Goal: Check status: Check status

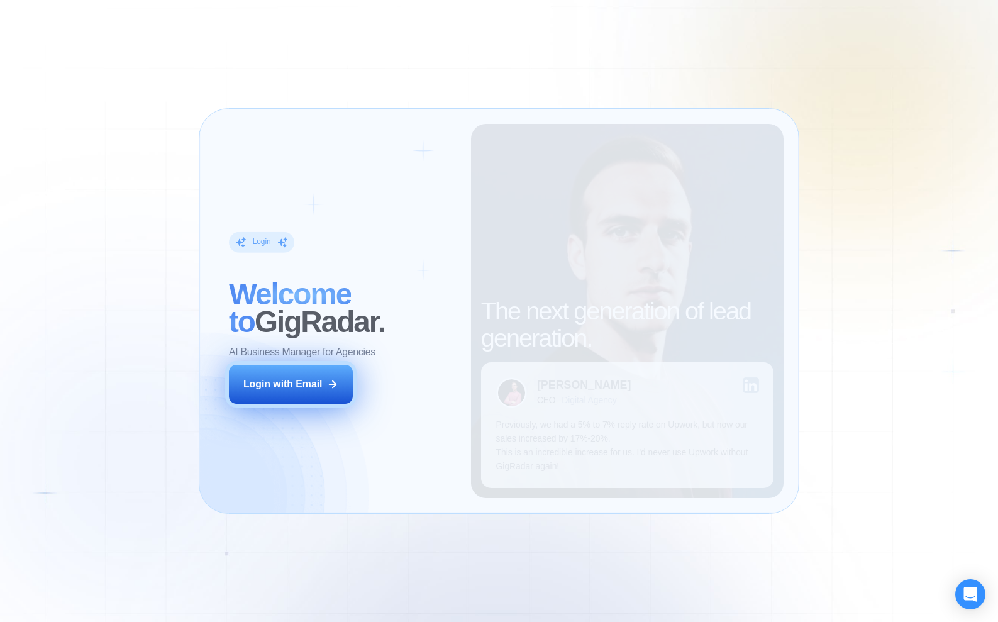
click at [304, 371] on button "Login with Email" at bounding box center [290, 384] width 123 height 38
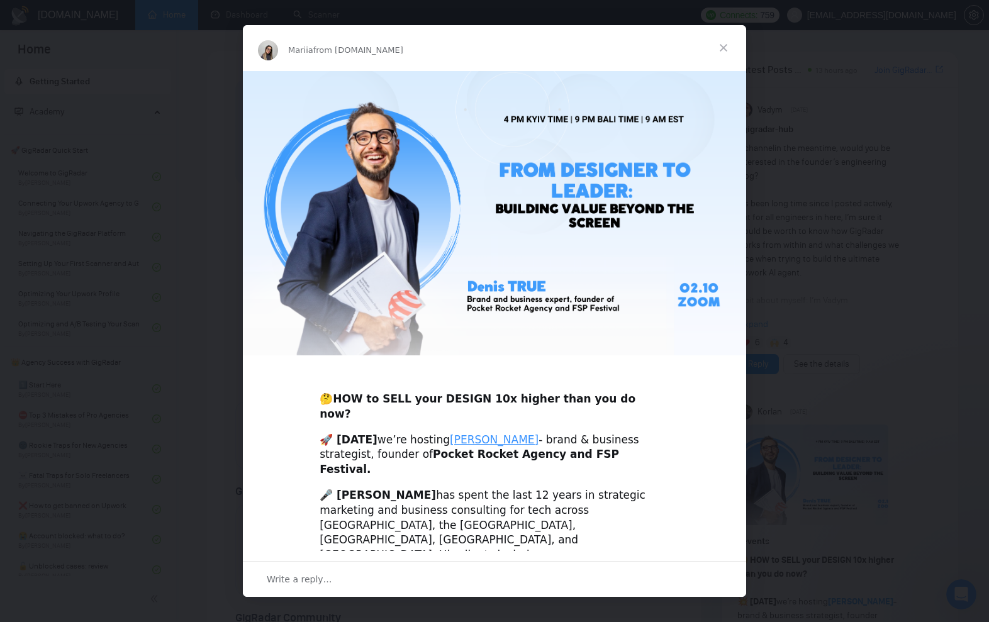
scroll to position [301, 0]
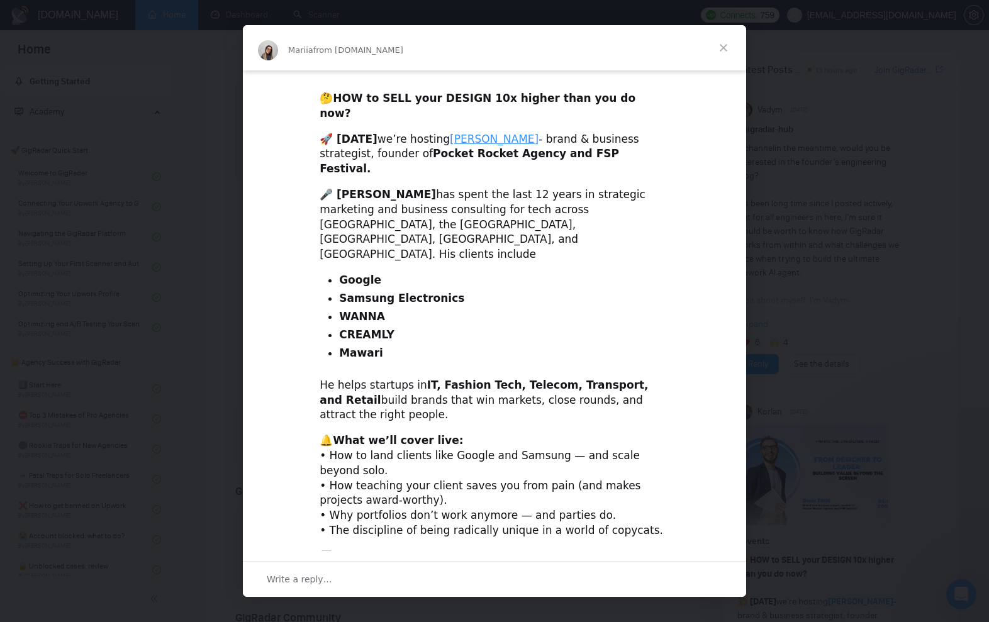
click at [429, 310] on li "WANNA" at bounding box center [504, 317] width 330 height 15
click at [723, 44] on span "Close" at bounding box center [723, 47] width 45 height 45
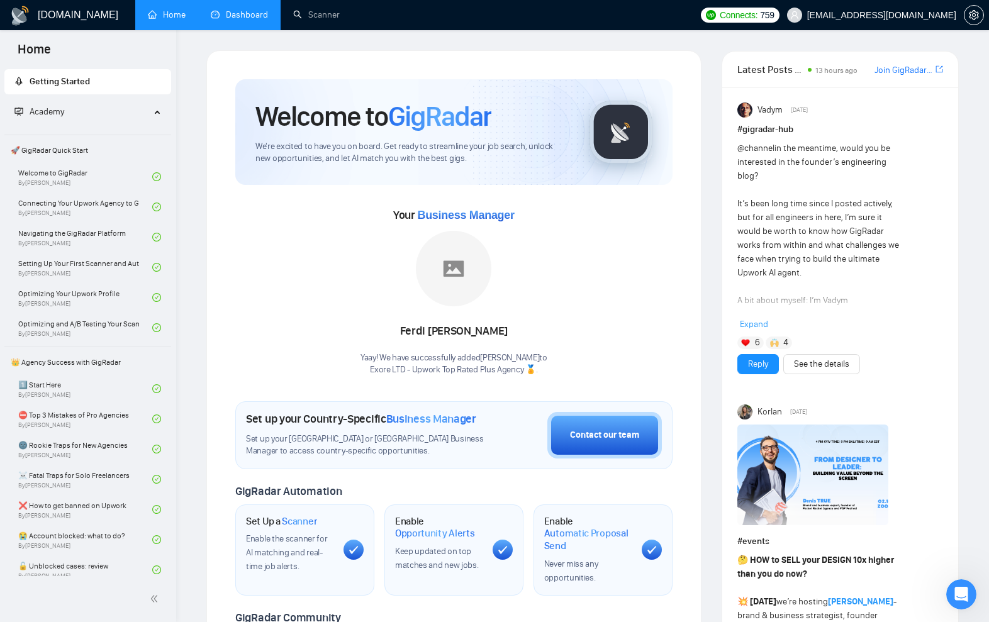
click at [237, 17] on link "Dashboard" at bounding box center [239, 14] width 57 height 11
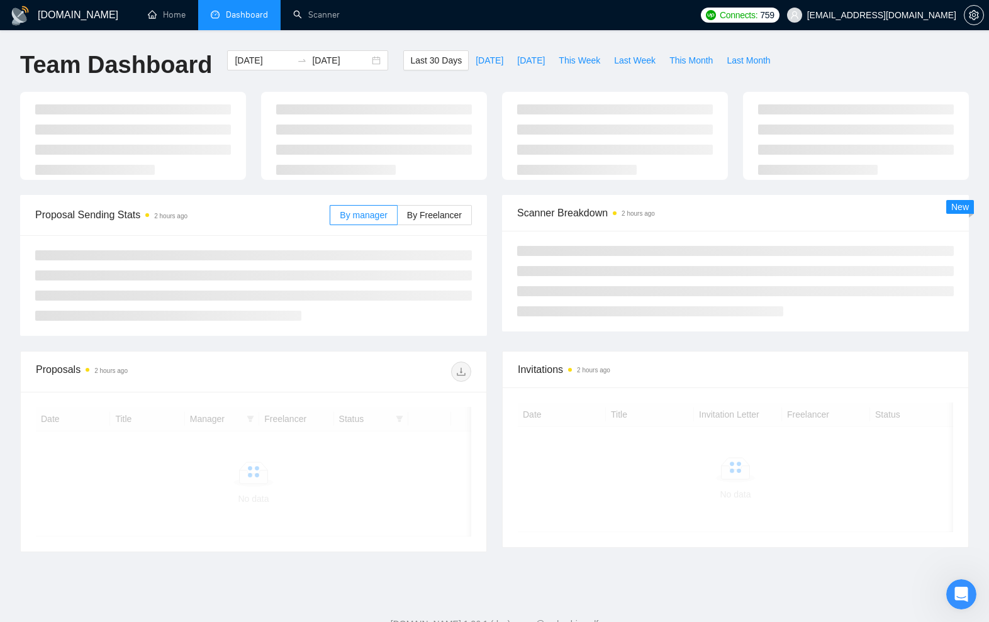
click at [255, 122] on div at bounding box center [374, 136] width 241 height 88
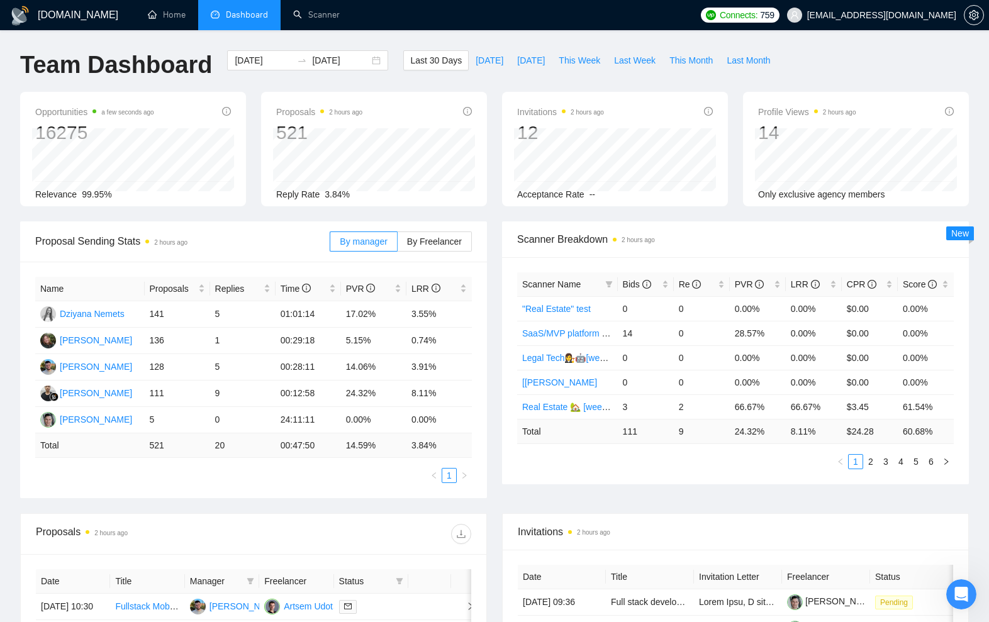
click at [376, 79] on div "[DATE] [DATE]" at bounding box center [308, 71] width 176 height 42
click at [558, 73] on div "Last 30 Days [DATE] [DATE] This Week Last Week This Month Last Month" at bounding box center [590, 71] width 389 height 42
click at [694, 26] on ul "Home Dashboard Scanner" at bounding box center [412, 15] width 563 height 30
click at [491, 99] on div "Proposals 2 hours ago 521 Reply Rate 3.84%" at bounding box center [374, 149] width 241 height 114
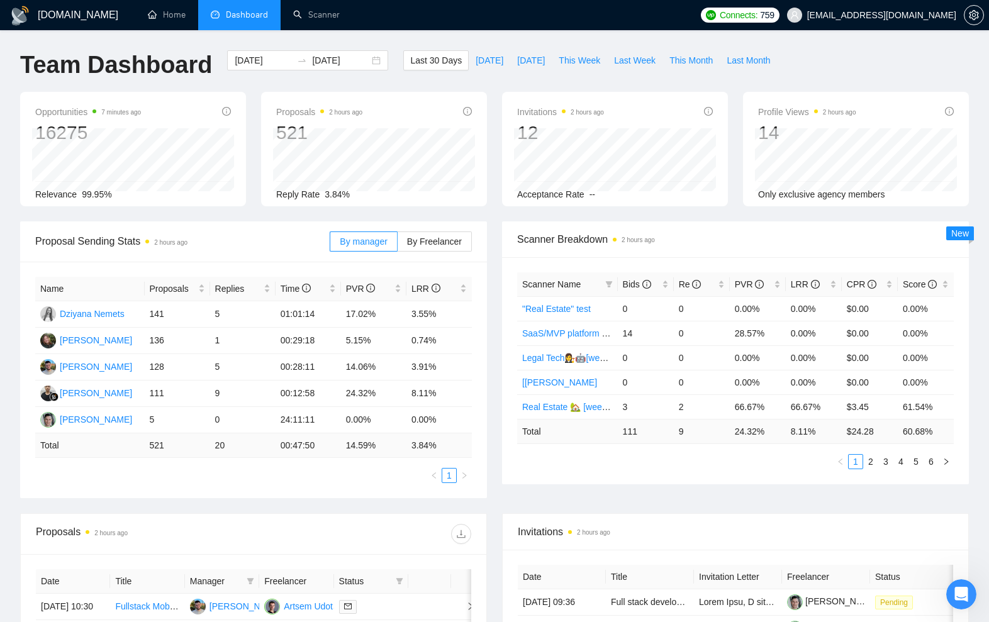
click at [492, 426] on div "Proposal Sending Stats 2 hours ago By manager By Freelancer Name Proposals Repl…" at bounding box center [254, 359] width 482 height 277
click at [6, 253] on div "[DOMAIN_NAME] Home Dashboard Scanner Connects: 759 [EMAIL_ADDRESS][DOMAIN_NAME]…" at bounding box center [494, 514] width 989 height 1028
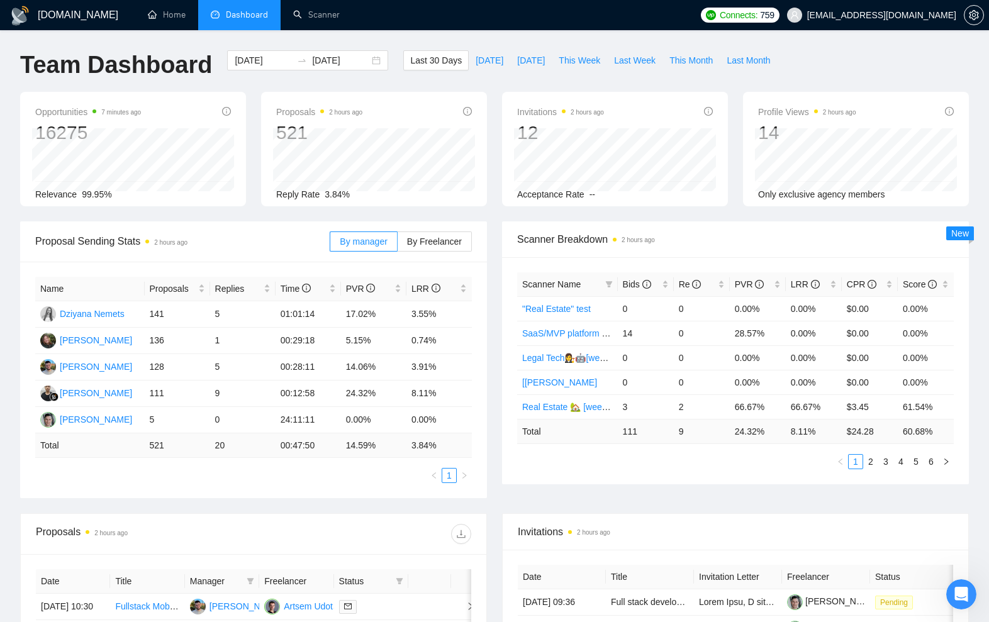
click at [6, 253] on div "[DOMAIN_NAME] Home Dashboard Scanner Connects: 759 [EMAIL_ADDRESS][DOMAIN_NAME]…" at bounding box center [494, 514] width 989 height 1028
click at [10, 189] on div "[DOMAIN_NAME] Home Dashboard Scanner Connects: 759 [EMAIL_ADDRESS][DOMAIN_NAME]…" at bounding box center [494, 514] width 989 height 1028
click at [655, 79] on div "Last 30 Days [DATE] [DATE] This Week Last Week This Month Last Month" at bounding box center [590, 71] width 389 height 42
click at [491, 286] on div "Proposal Sending Stats 2 hours ago By manager By Freelancer Name Proposals Repl…" at bounding box center [254, 359] width 482 height 277
click at [491, 285] on div "Proposal Sending Stats 2 hours ago By manager By Freelancer Name Proposals Repl…" at bounding box center [254, 359] width 482 height 277
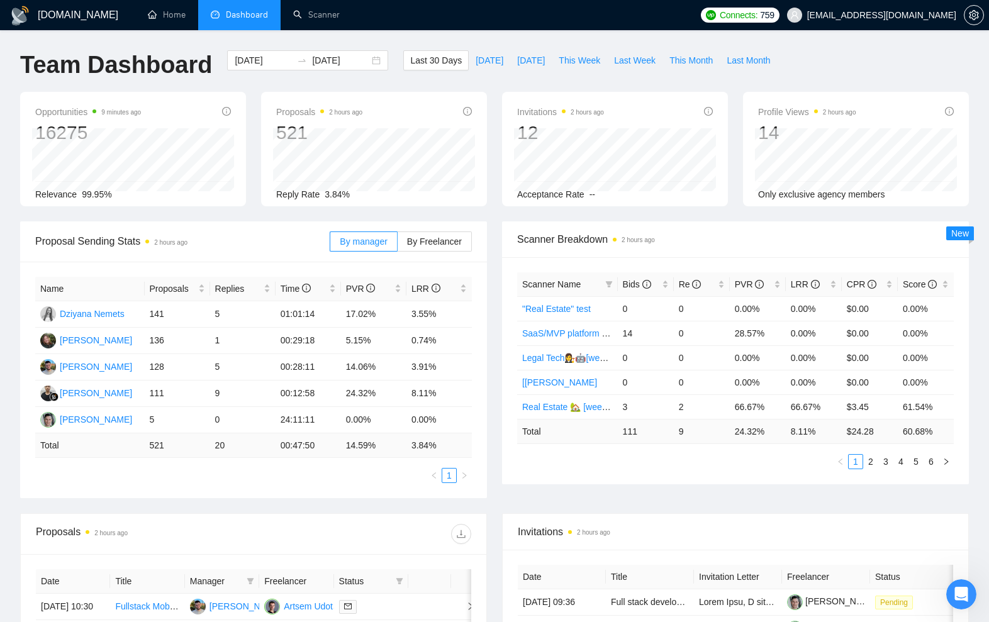
click at [392, 35] on div "[DOMAIN_NAME] Home Dashboard Scanner Connects: 759 [EMAIL_ADDRESS][DOMAIN_NAME]…" at bounding box center [494, 514] width 989 height 1028
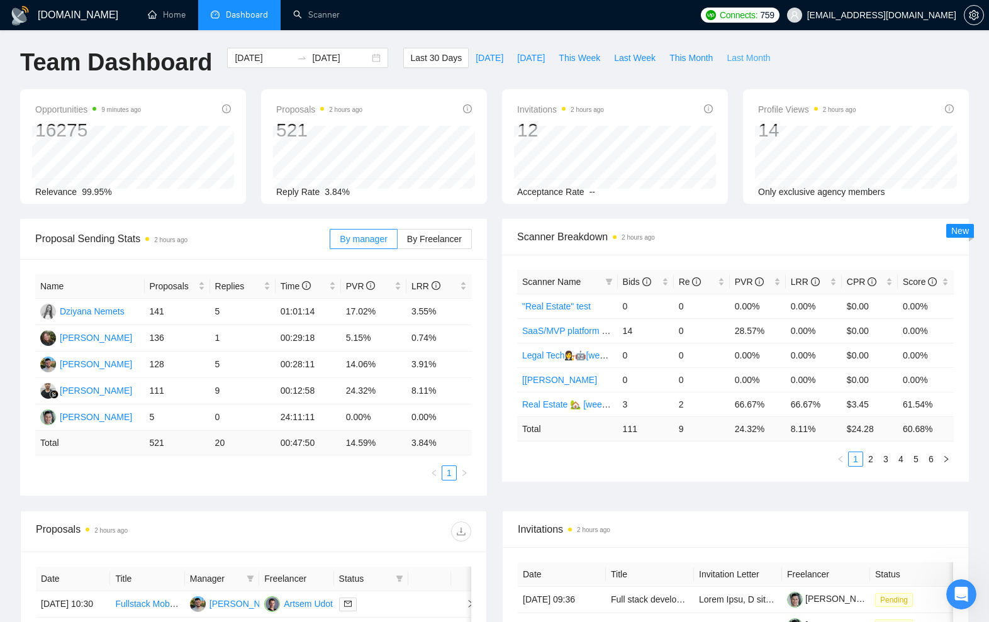
drag, startPoint x: 735, startPoint y: 57, endPoint x: 664, endPoint y: 85, distance: 75.9
click at [735, 57] on span "Last Month" at bounding box center [748, 58] width 43 height 14
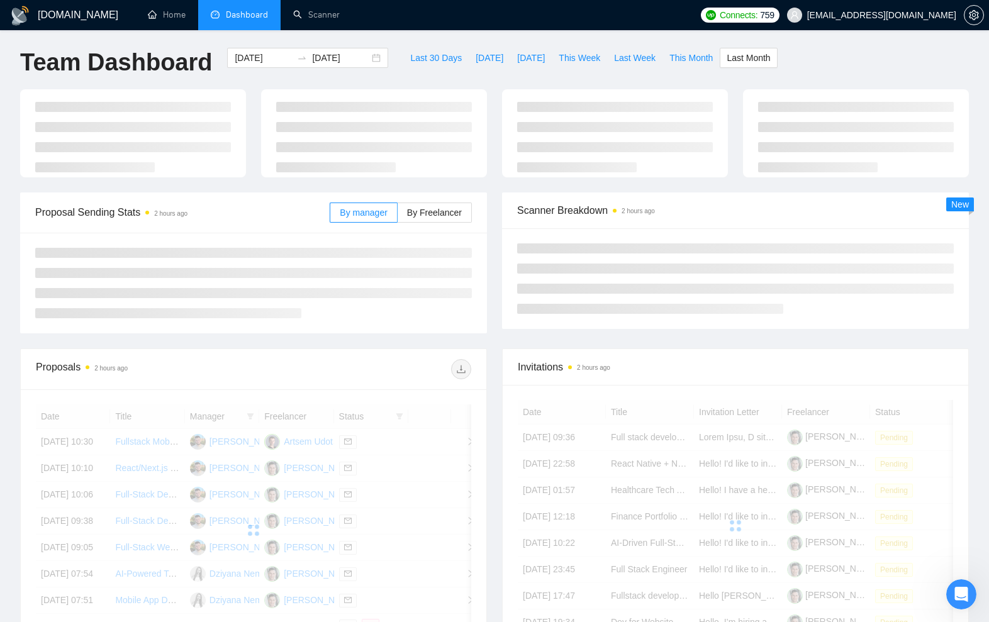
type input "[DATE]"
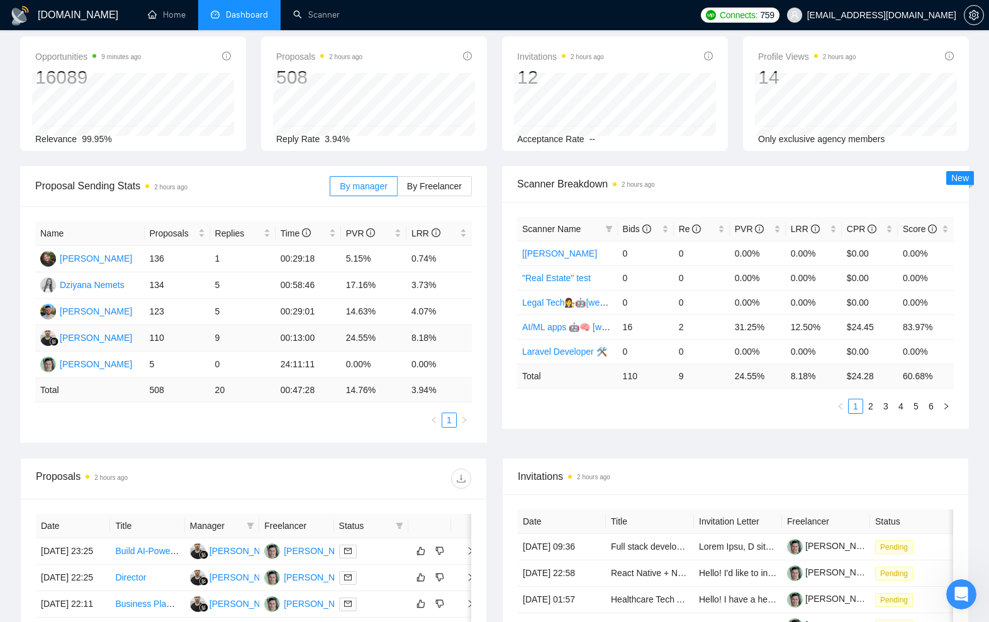
scroll to position [248, 0]
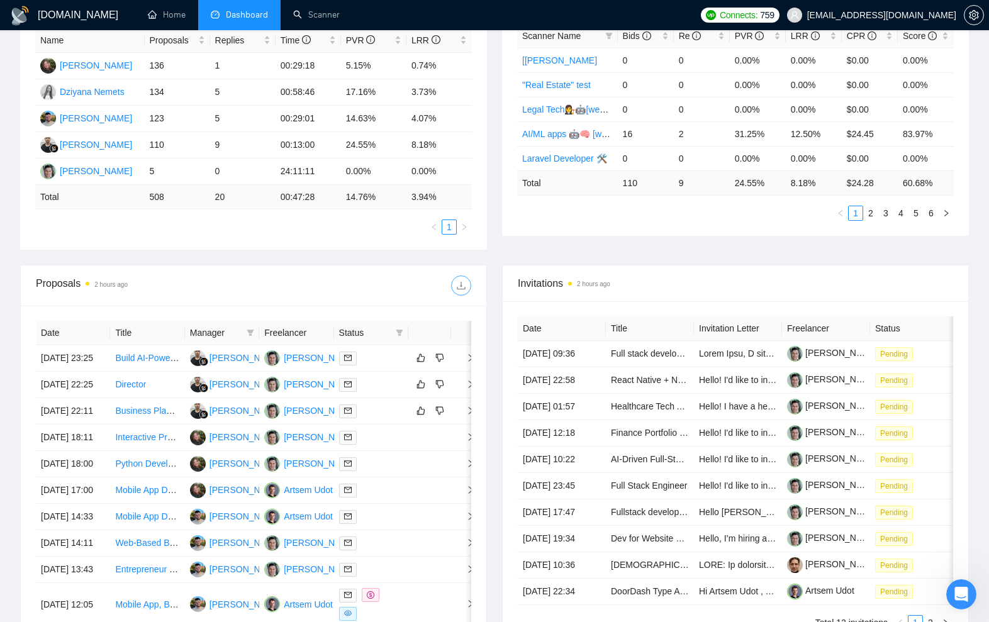
click at [462, 281] on icon "download" at bounding box center [461, 286] width 10 height 10
